Goal: Find specific page/section: Find specific page/section

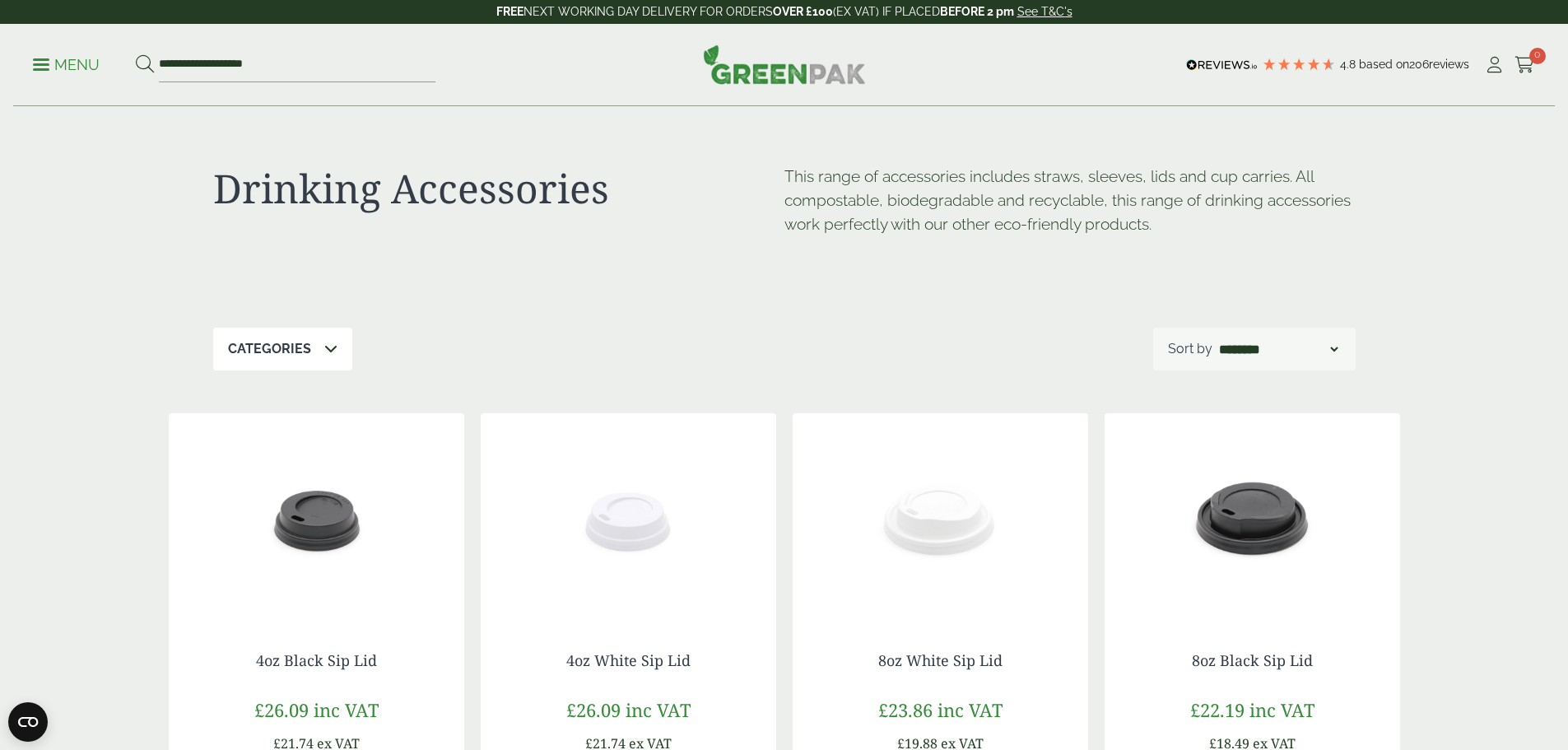
click at [46, 62] on p "Menu" at bounding box center [66, 65] width 66 height 20
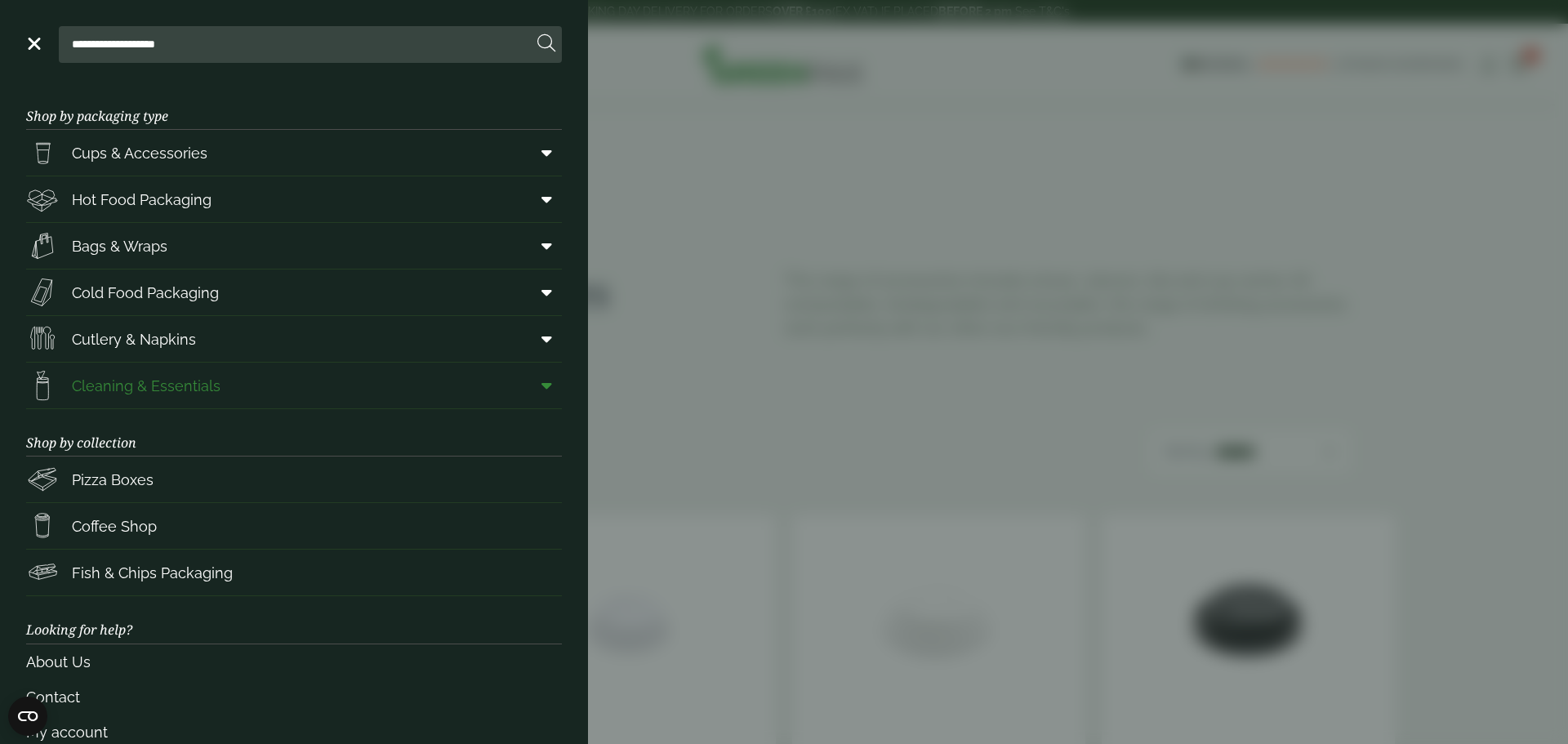
click at [119, 385] on span "Cleaning & Essentials" at bounding box center [146, 385] width 148 height 22
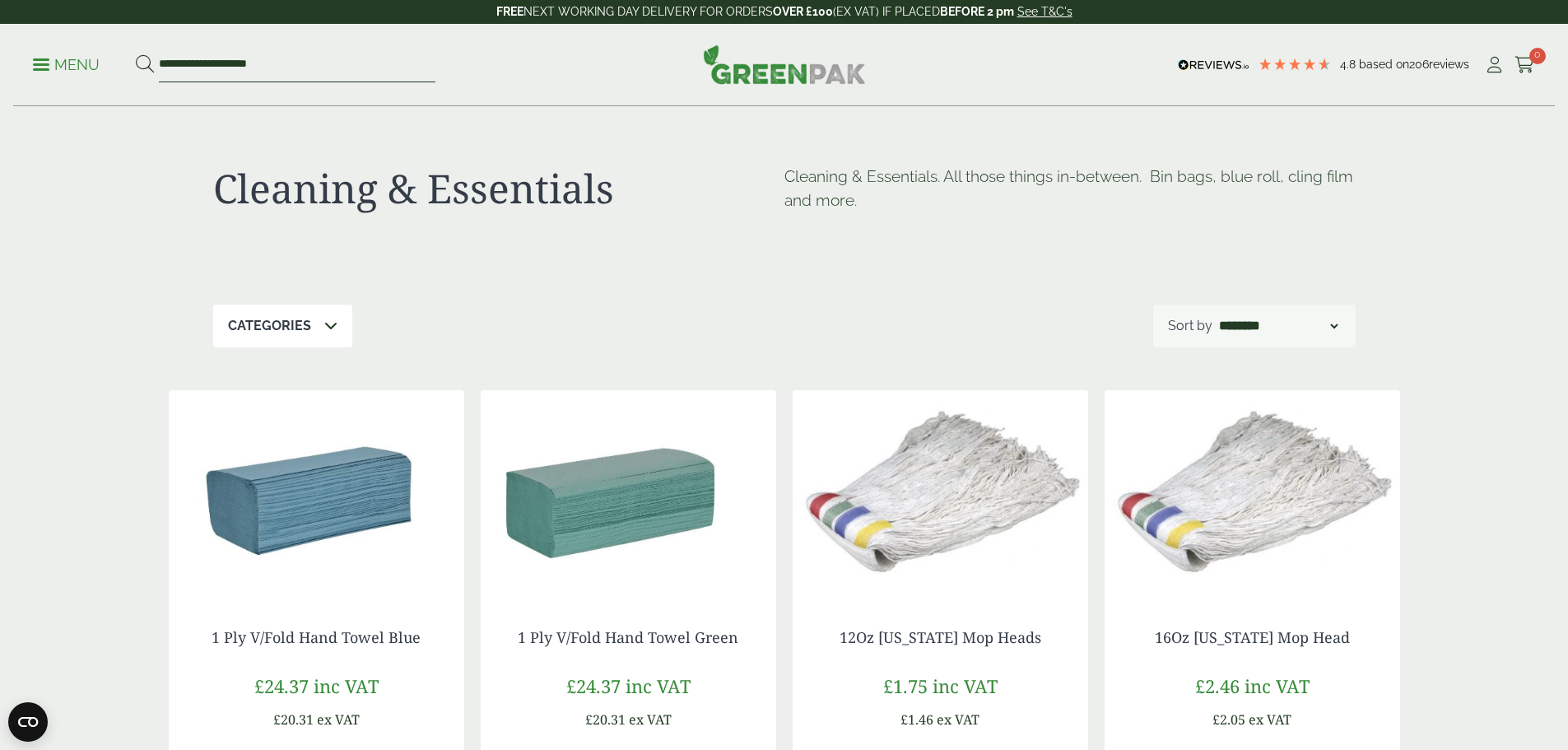
click at [203, 62] on input "**********" at bounding box center [297, 66] width 276 height 35
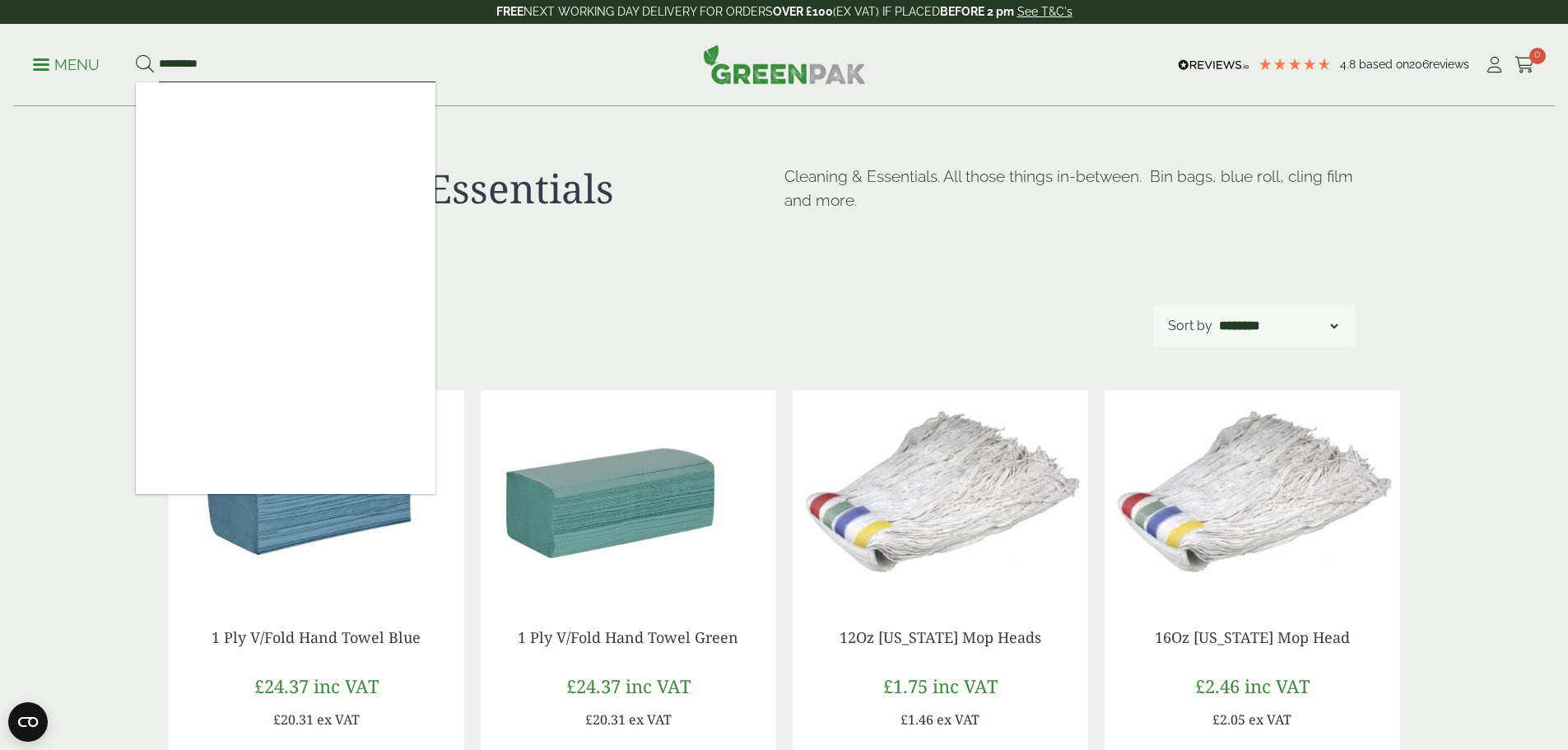
type input "*********"
